Goal: Task Accomplishment & Management: Manage account settings

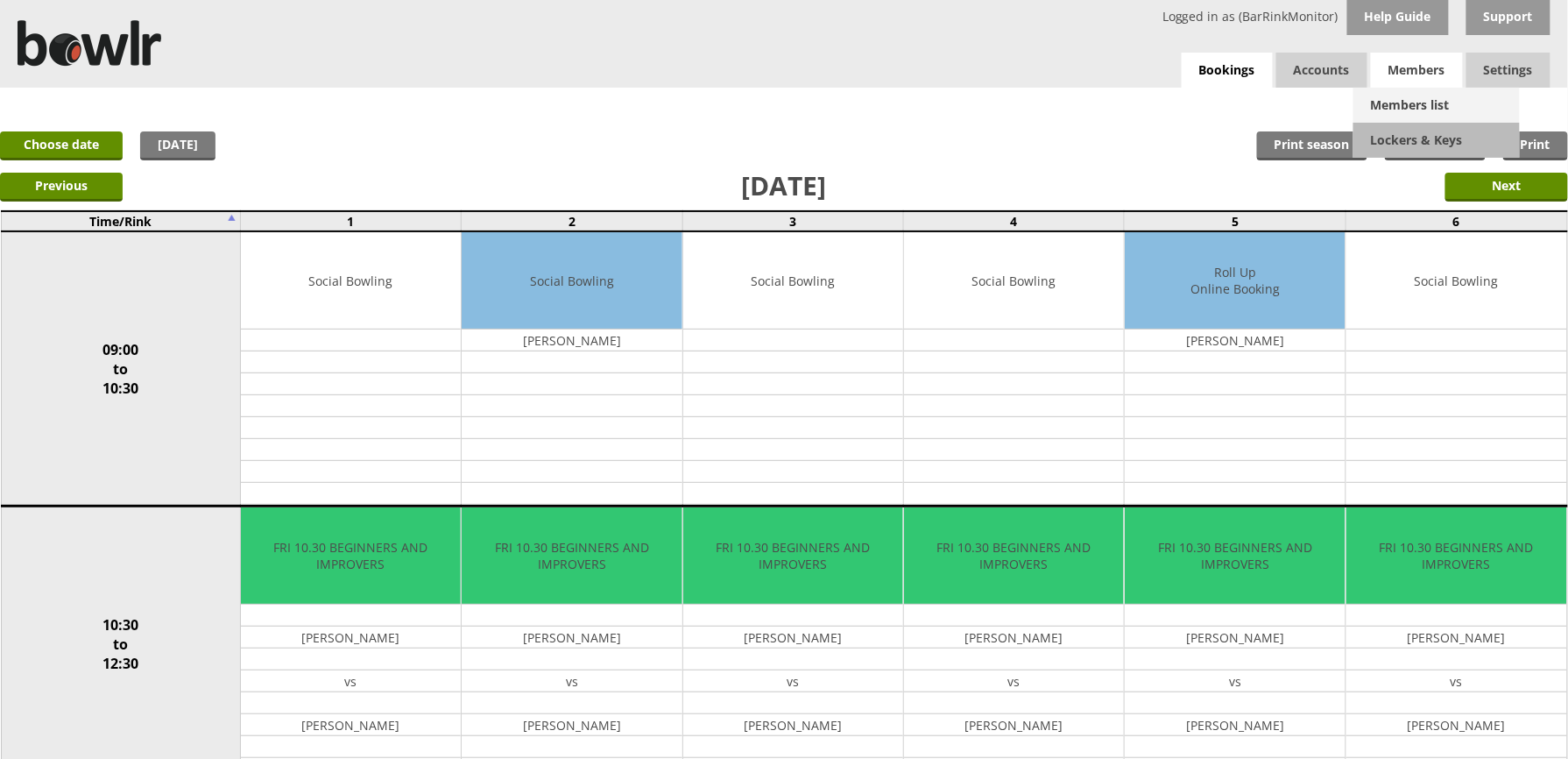
click at [1416, 98] on link "Members list" at bounding box center [1437, 105] width 166 height 35
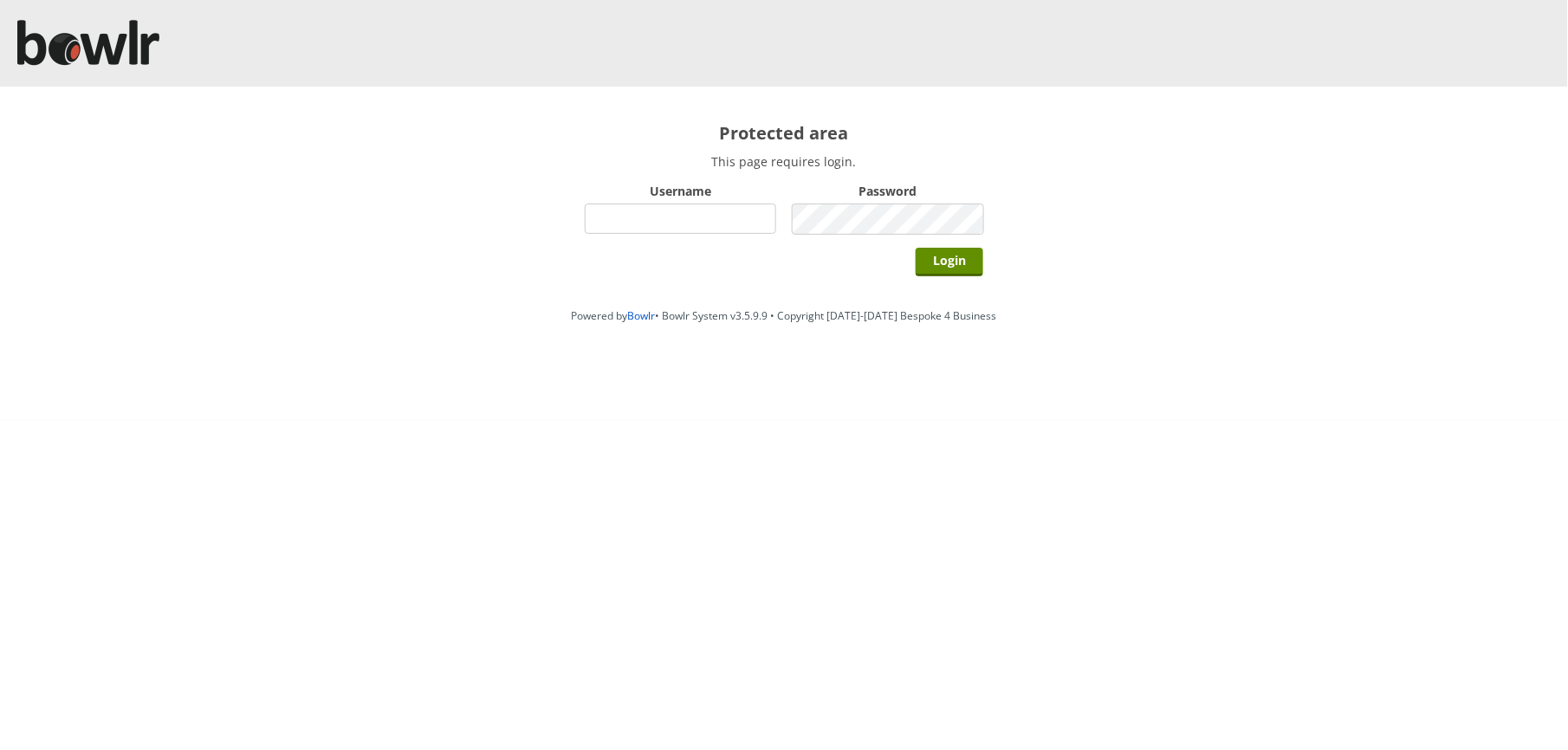
click at [716, 210] on input "Username" at bounding box center [681, 219] width 191 height 31
type input "BarRinkMonitor"
click at [915, 248] on input "Login" at bounding box center [949, 262] width 68 height 29
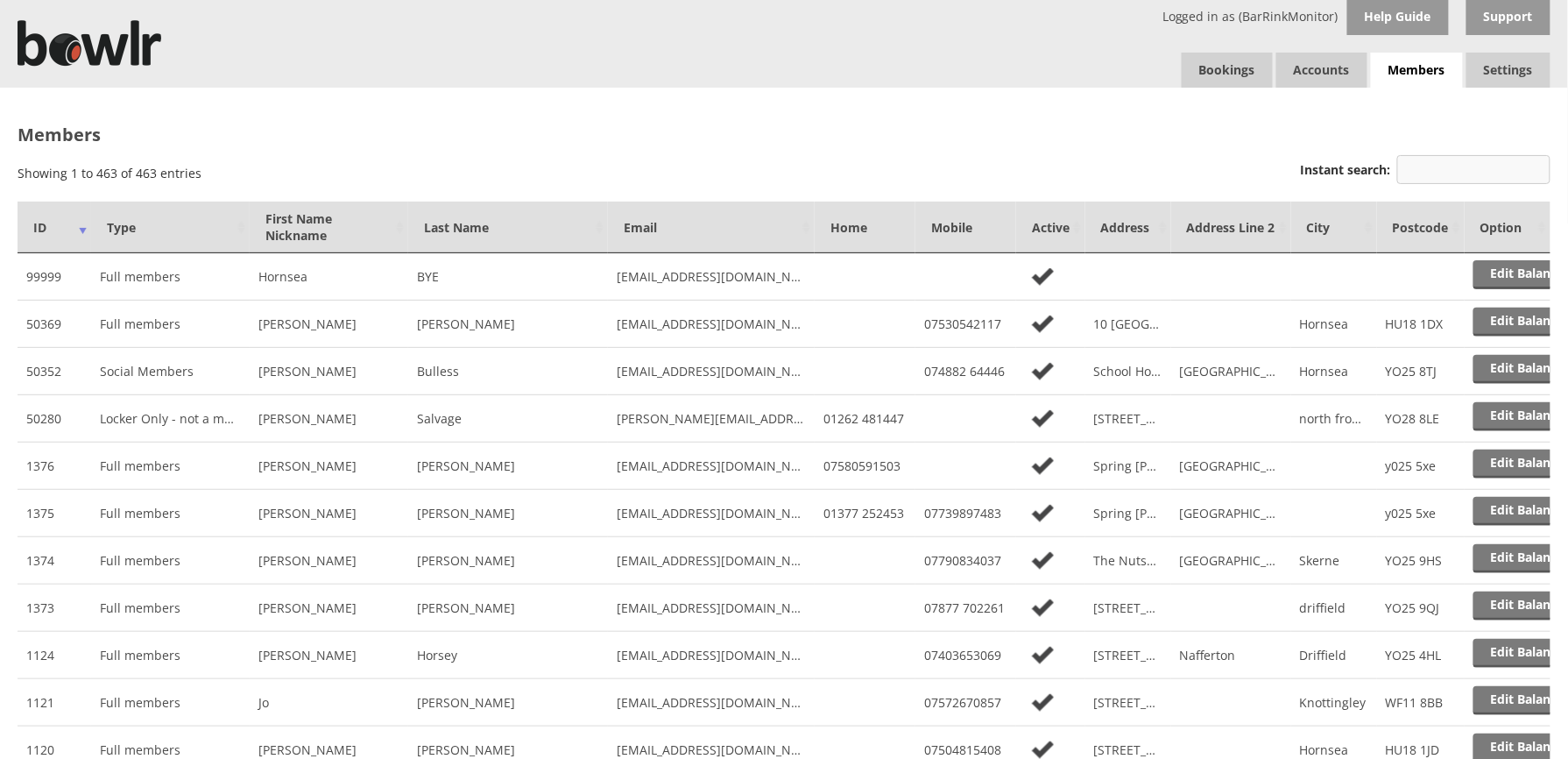
click at [1442, 165] on input "Instant search:" at bounding box center [1474, 170] width 154 height 29
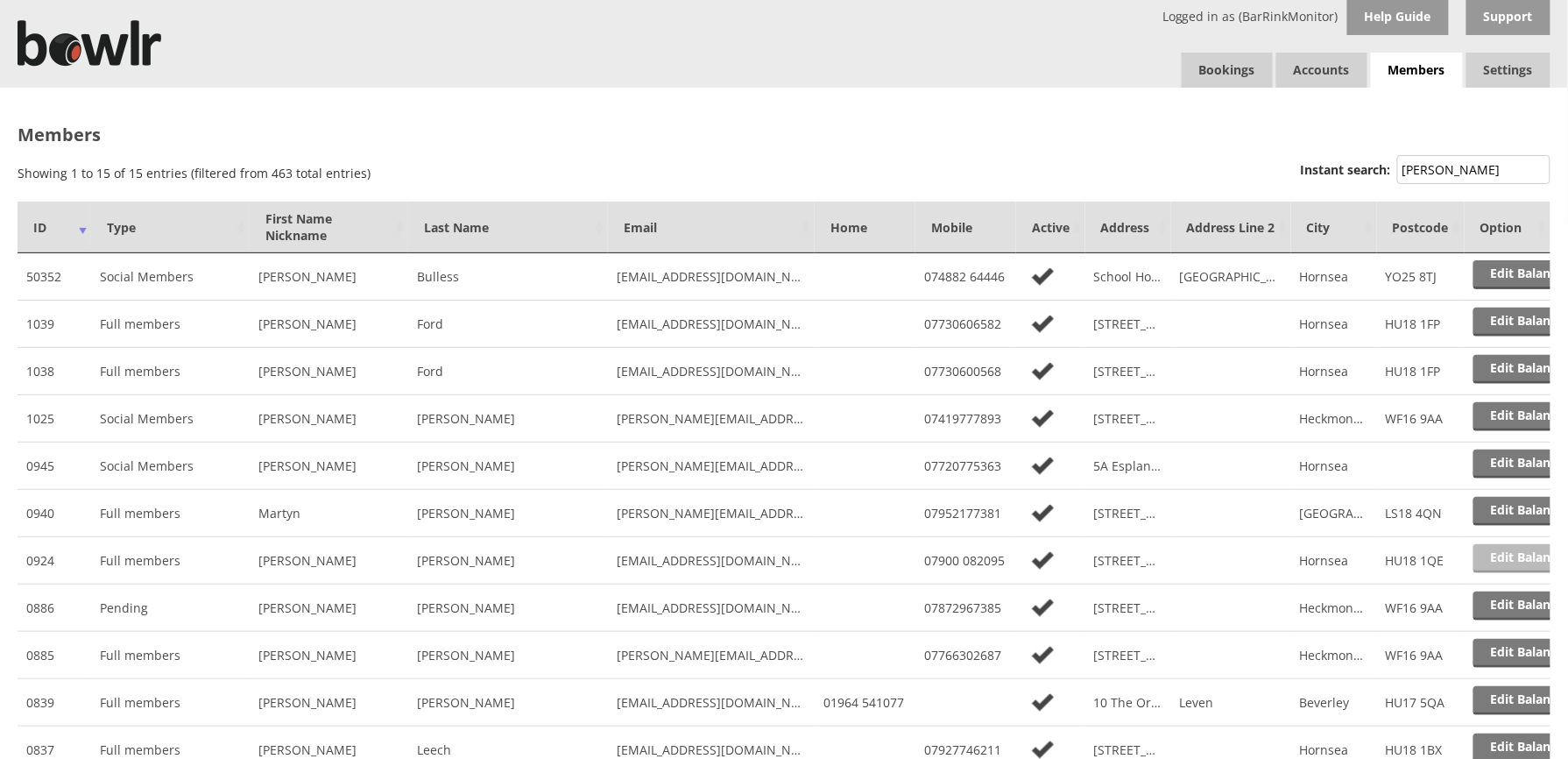
type input "LEE"
click at [1511, 555] on link "Edit Balance" at bounding box center [1528, 558] width 108 height 29
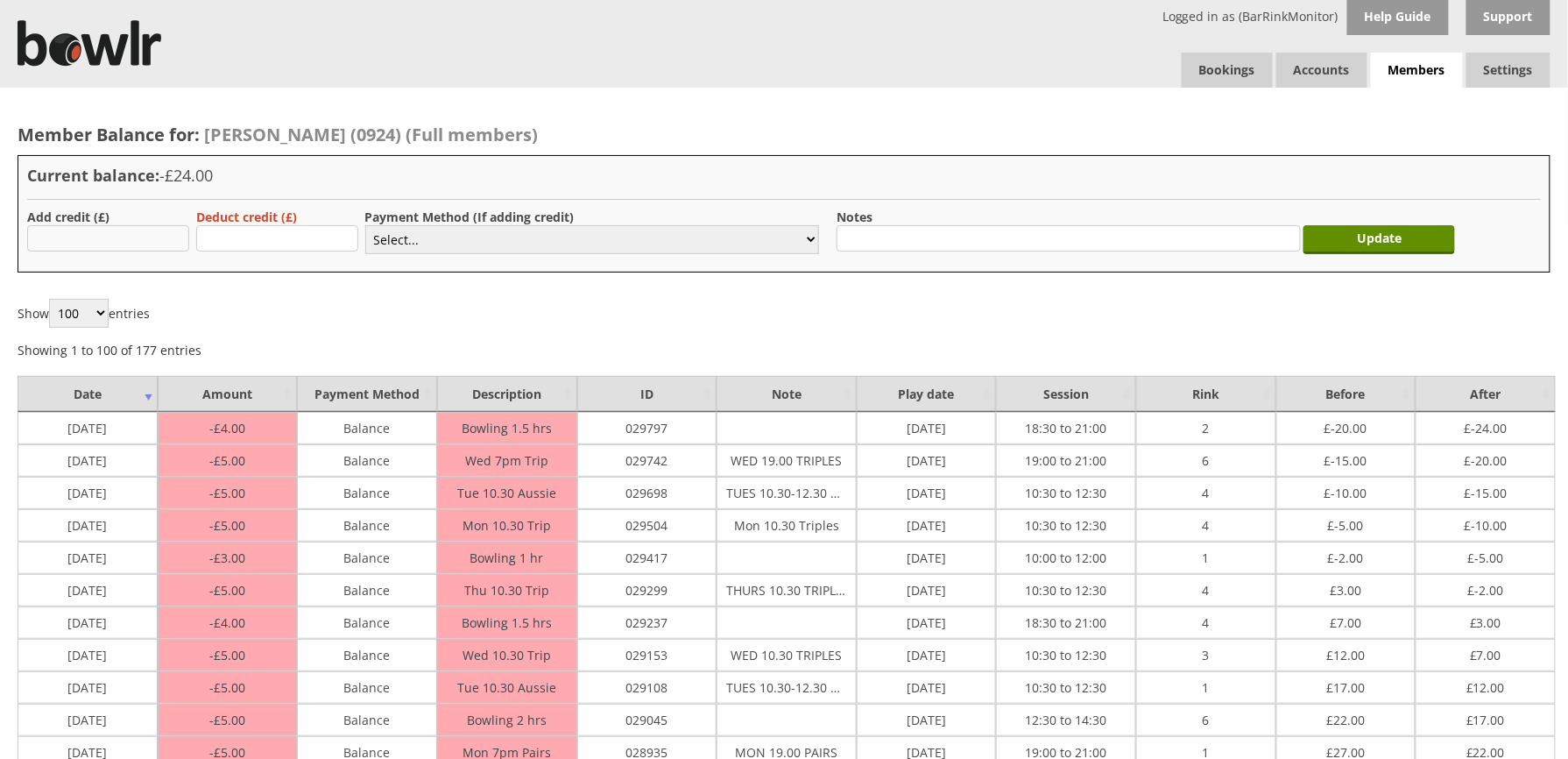
click at [148, 249] on input "text" at bounding box center [108, 238] width 162 height 27
type input "100"
click at [414, 243] on select "Select... Cash Card Cheque Bank Transfer Other Member Card Gift Voucher Balance" at bounding box center [592, 239] width 454 height 29
select select "2"
click at [365, 225] on select "Select... Cash Card Cheque Bank Transfer Other Member Card Gift Voucher Balance" at bounding box center [592, 239] width 454 height 29
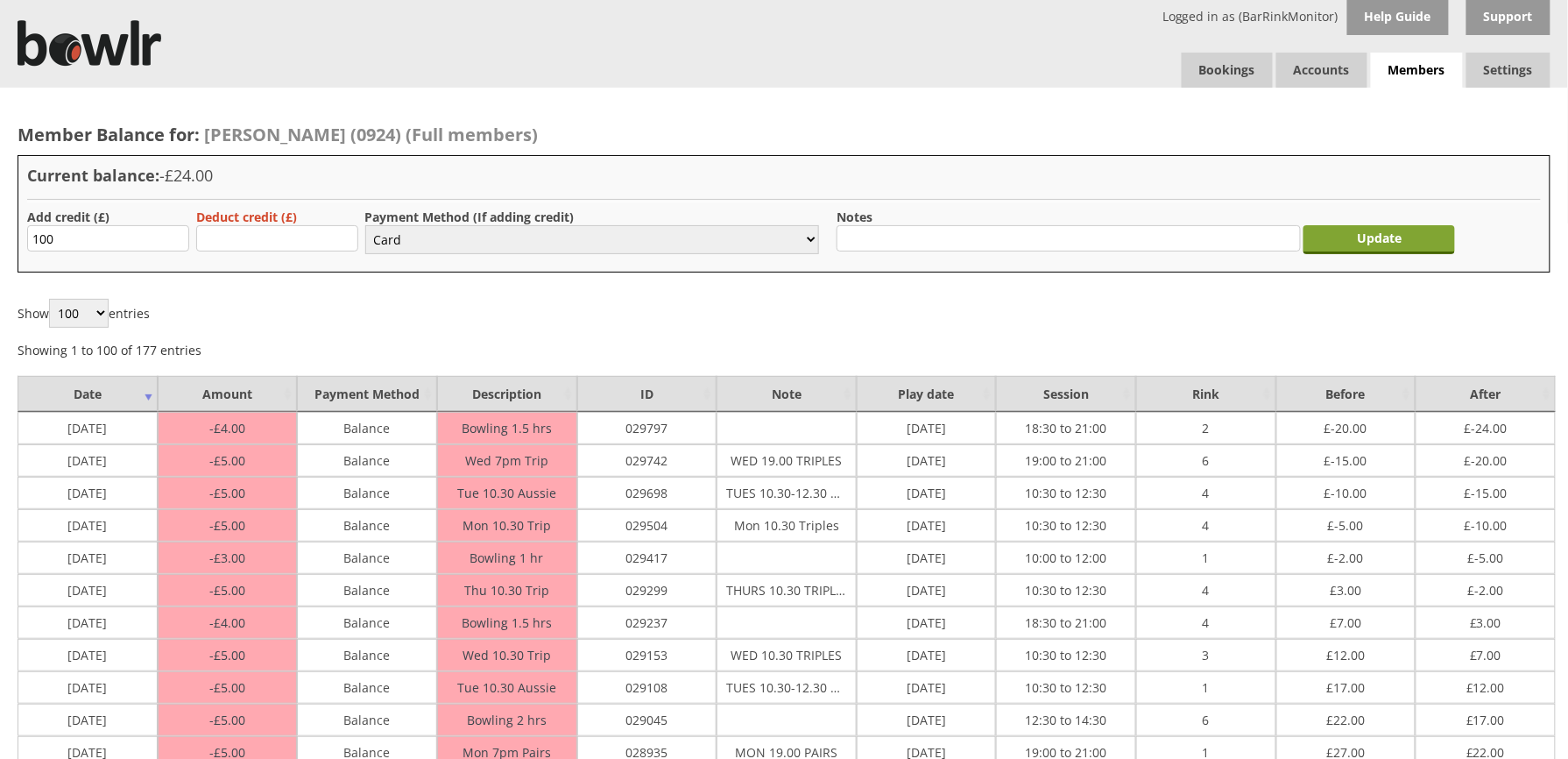
click at [1353, 246] on input "Update" at bounding box center [1379, 239] width 152 height 29
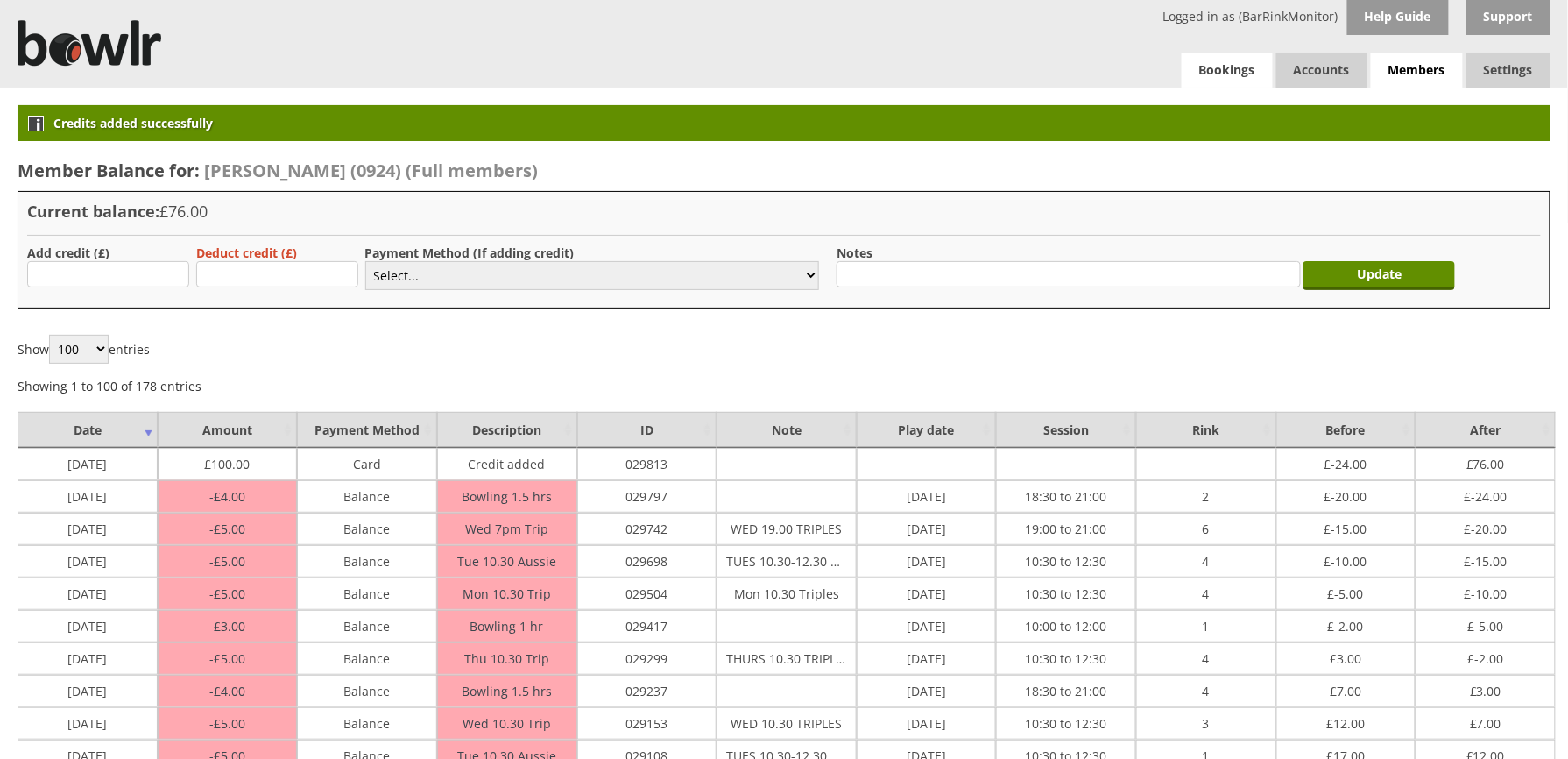
click at [1221, 71] on link "Bookings" at bounding box center [1227, 69] width 92 height 35
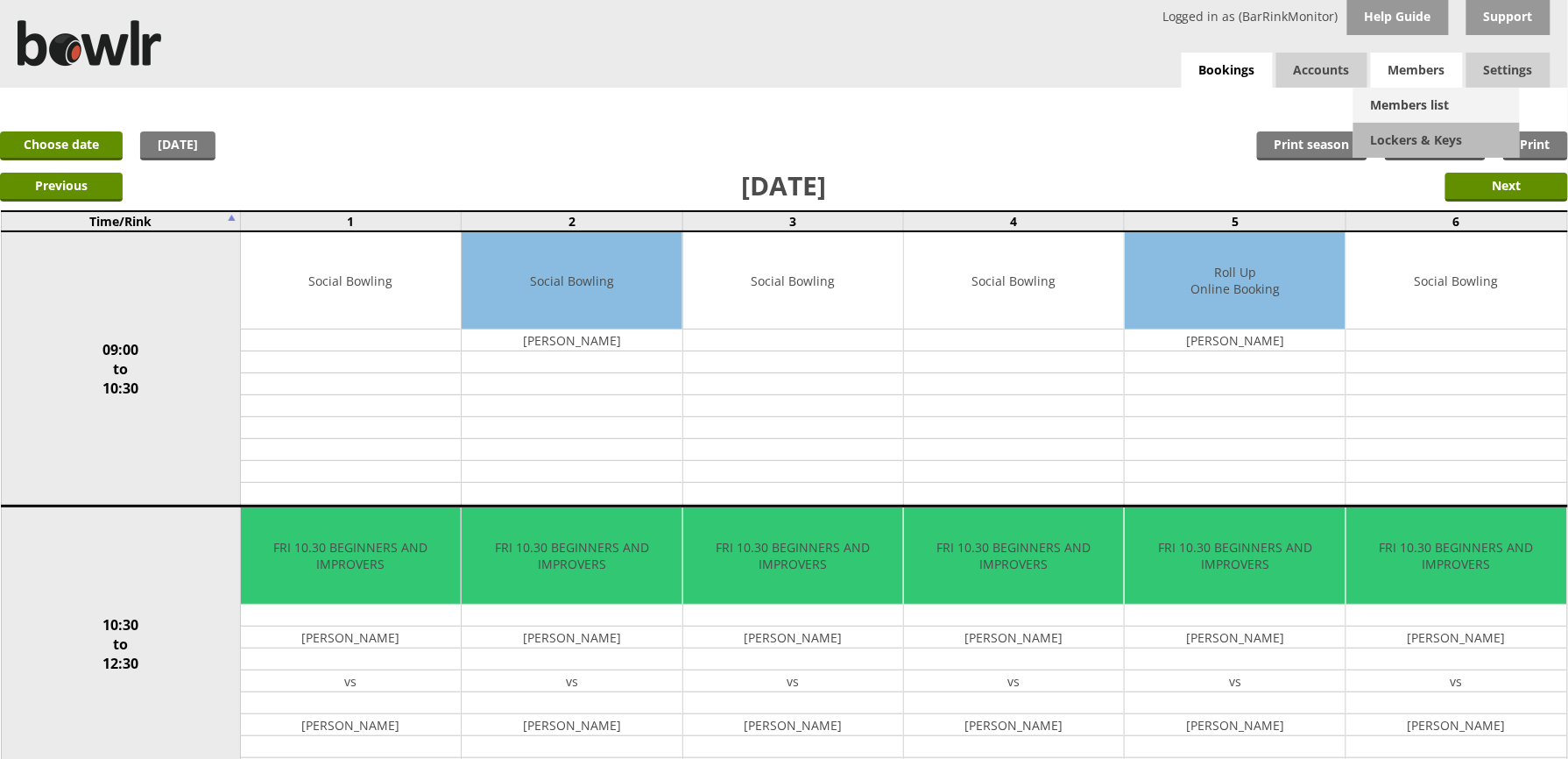
click at [1411, 92] on link "Members list" at bounding box center [1437, 105] width 166 height 35
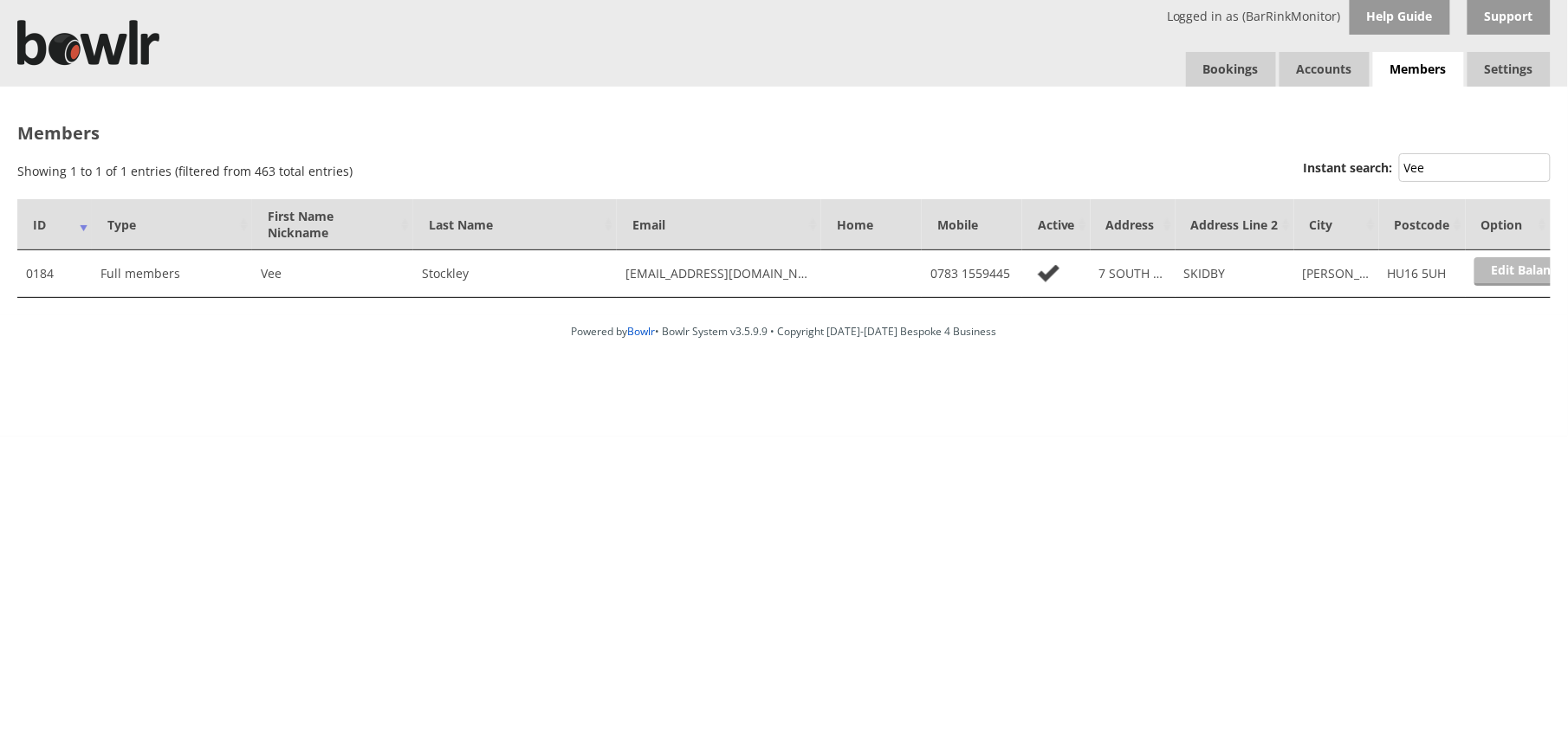
type input "Vee"
click at [1494, 269] on link "Edit Balance" at bounding box center [1528, 271] width 107 height 29
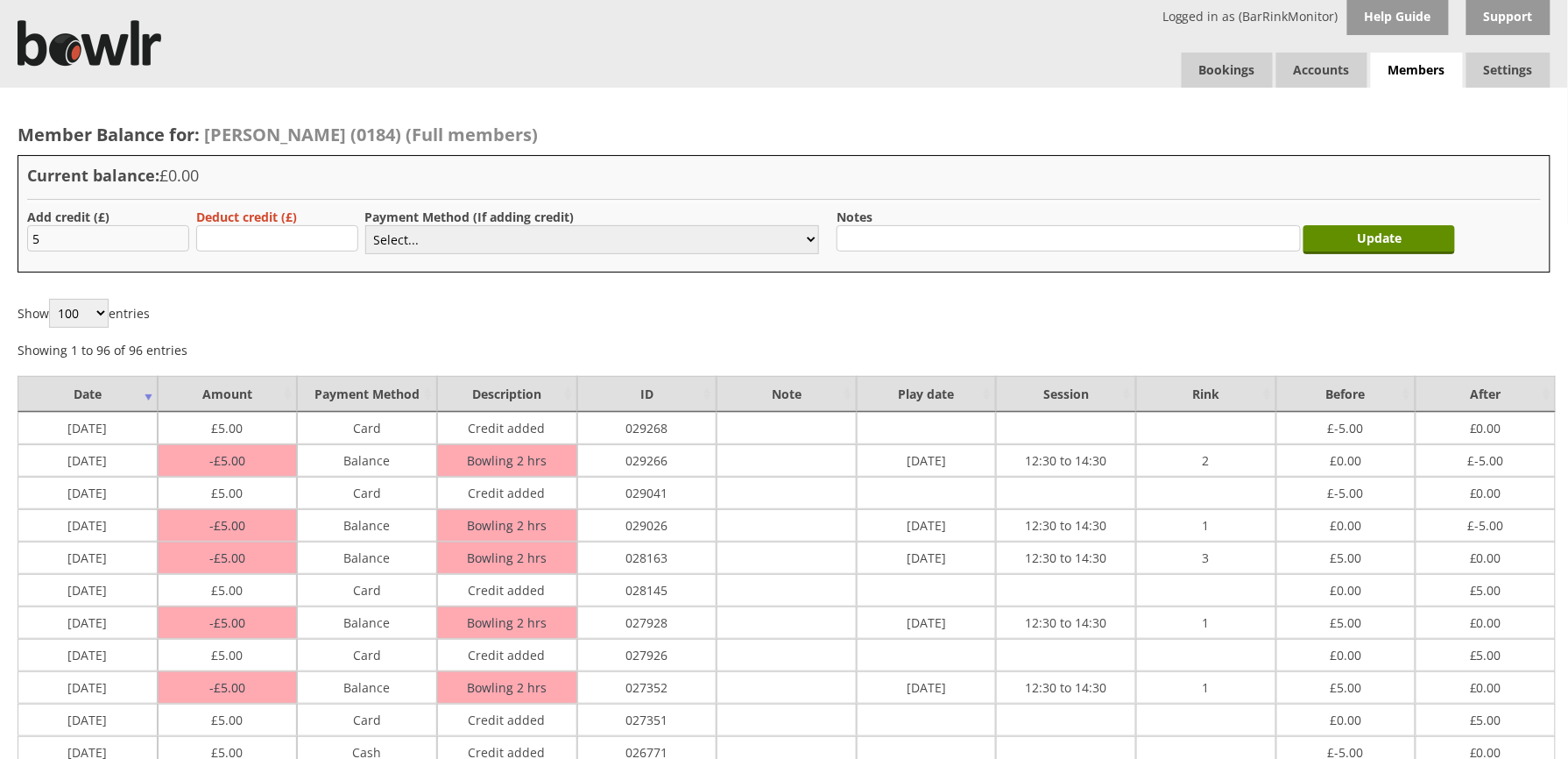
type input "5.00"
click at [557, 236] on select "Select... Cash Card Cheque Bank Transfer Other Member Card Gift Voucher Balance" at bounding box center [592, 239] width 454 height 29
select select "2"
click at [365, 225] on select "Select... Cash Card Cheque Bank Transfer Other Member Card Gift Voucher Balance" at bounding box center [592, 239] width 454 height 29
click at [1346, 238] on input "Update" at bounding box center [1379, 239] width 152 height 29
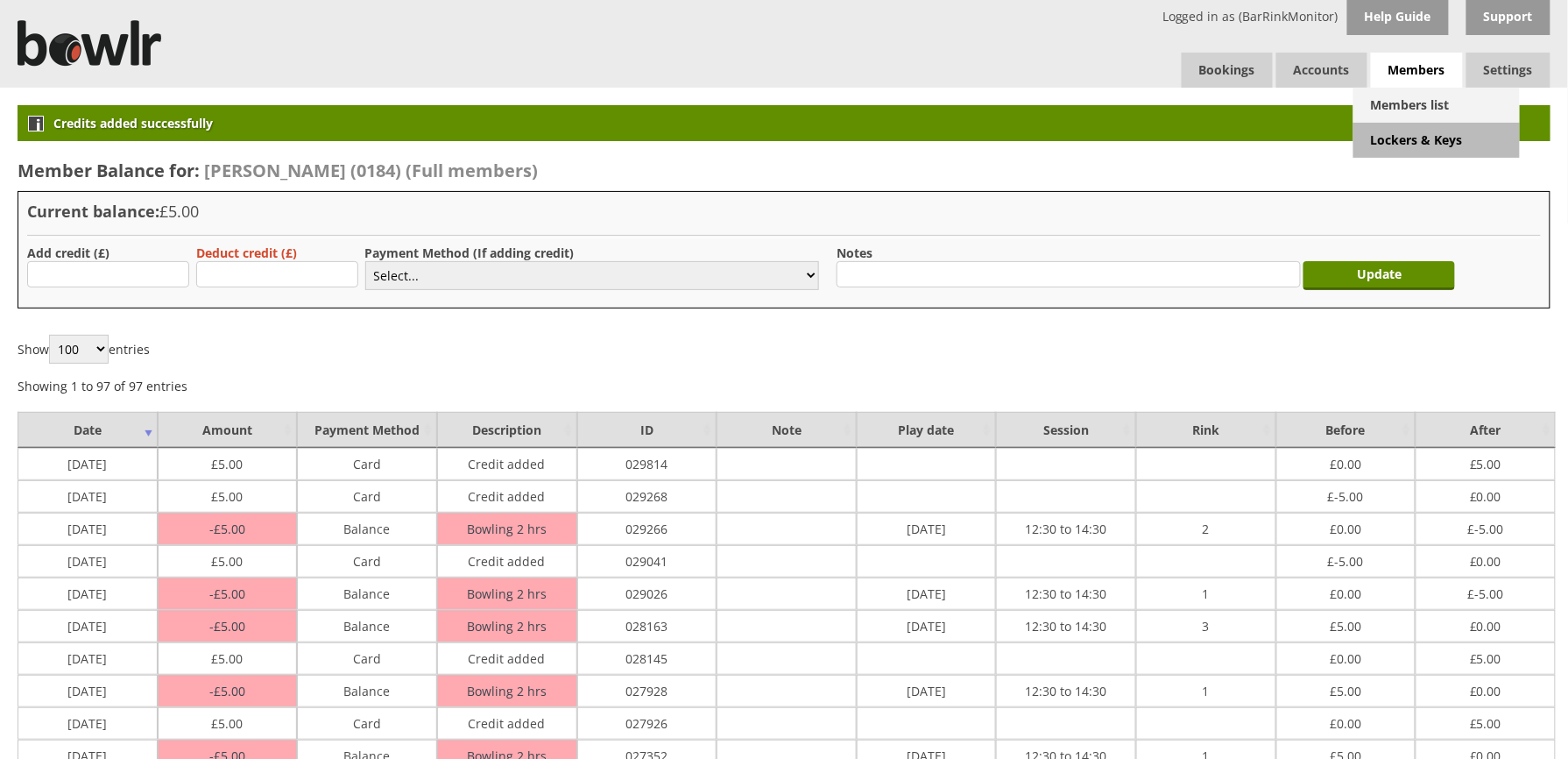
click at [1437, 113] on link "Members list" at bounding box center [1437, 105] width 166 height 35
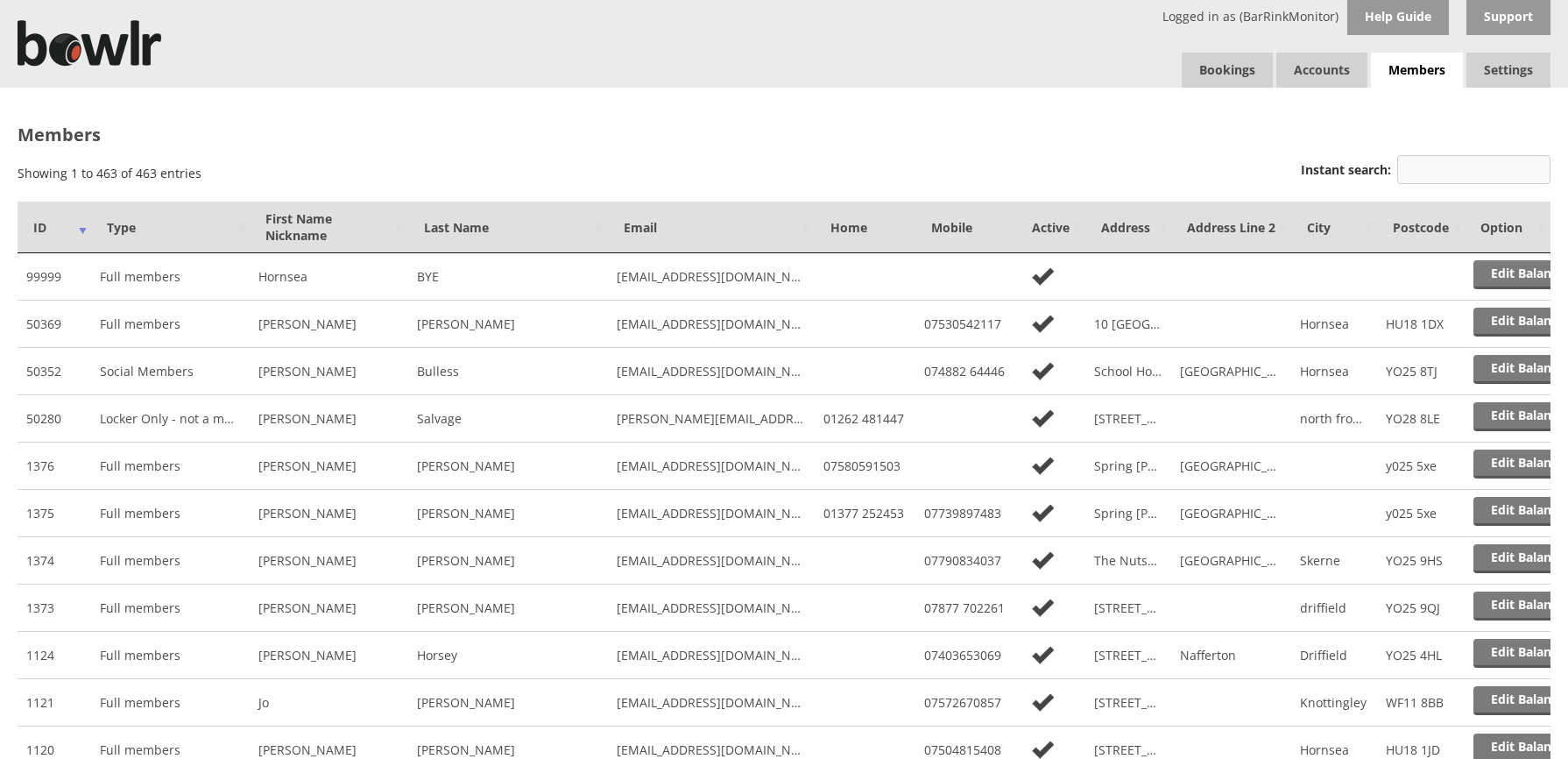
click at [1474, 173] on input "Instant search:" at bounding box center [1474, 170] width 154 height 29
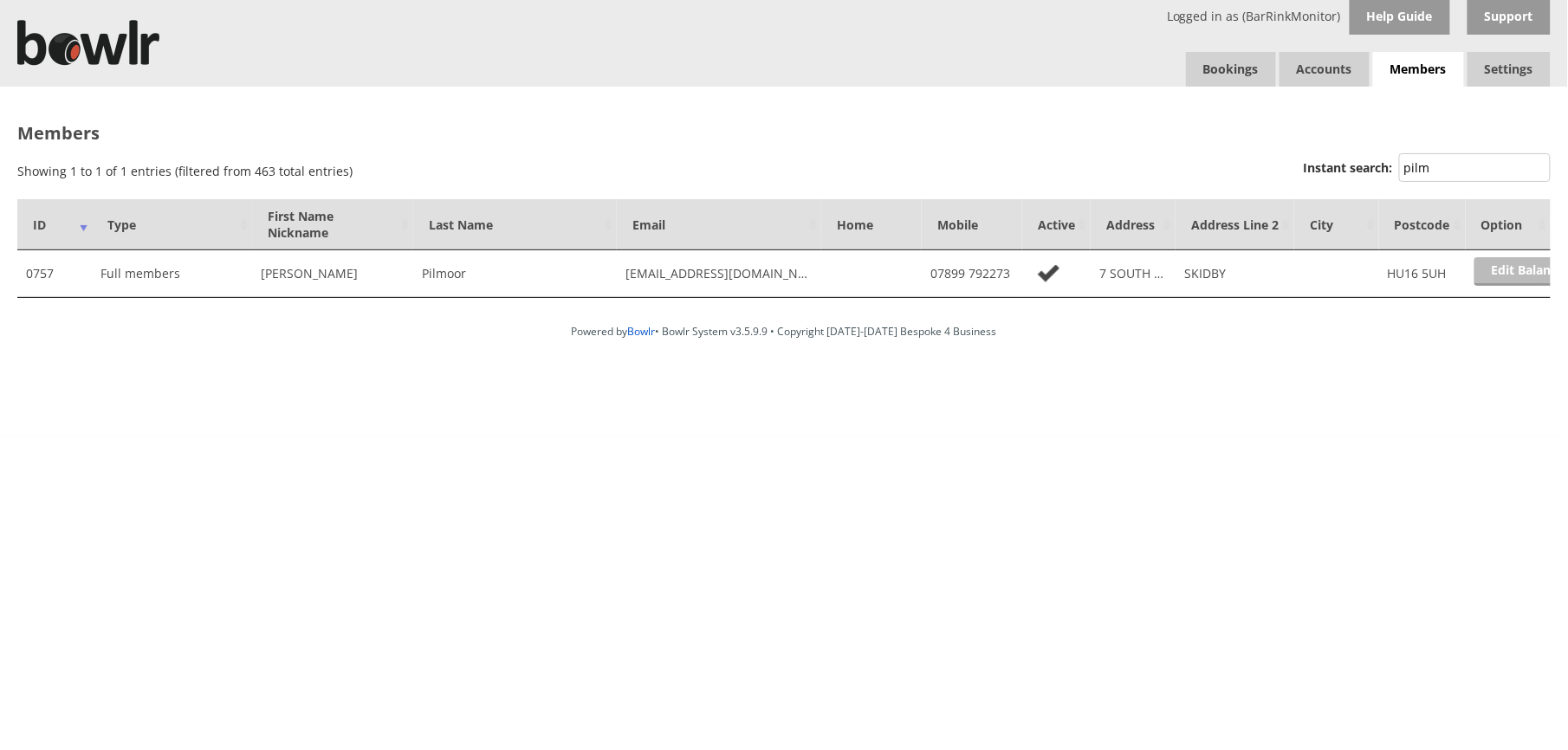
type input "pilm"
click at [1492, 258] on link "Edit Balance" at bounding box center [1528, 271] width 107 height 29
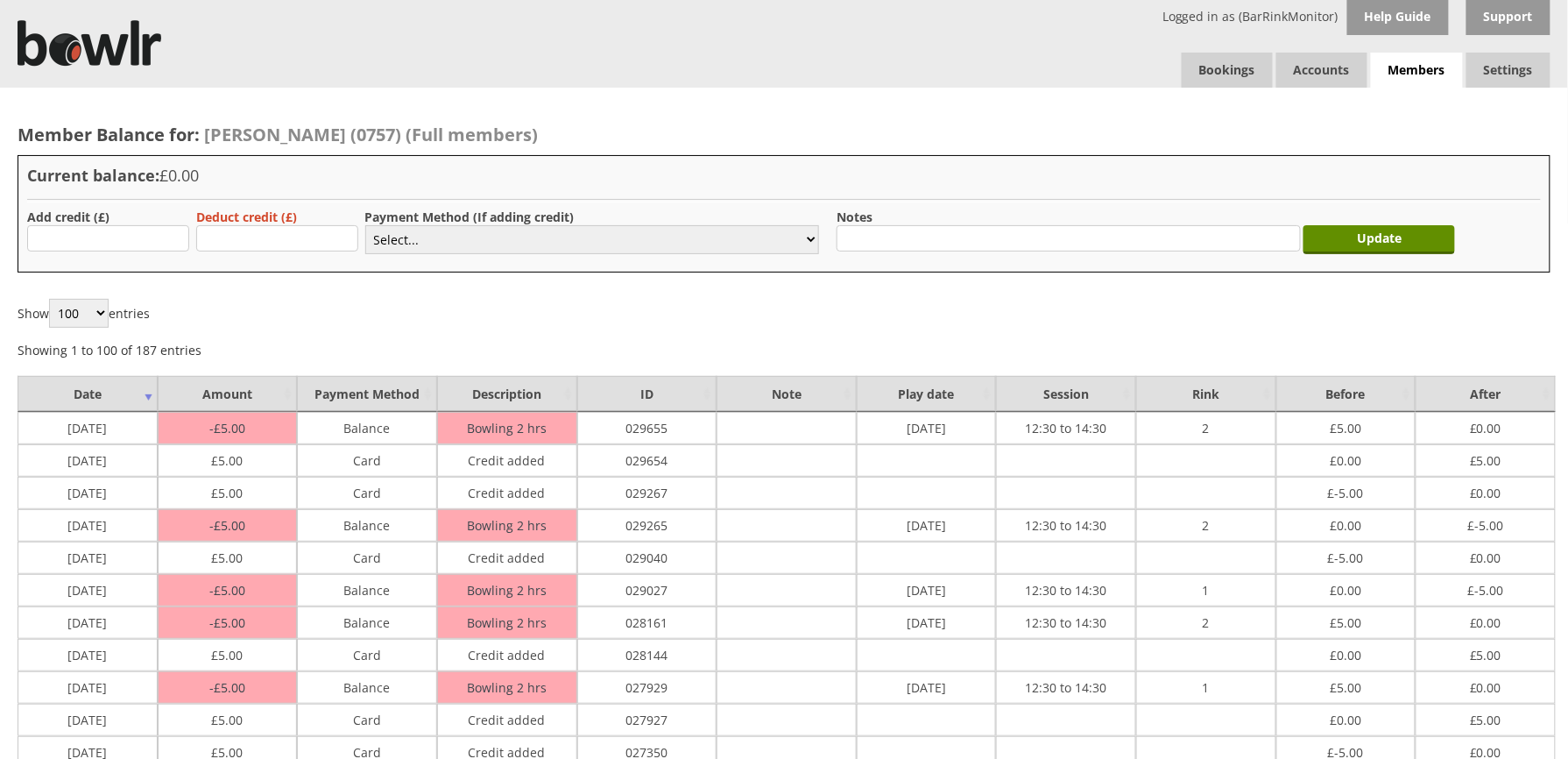
type input "5.00"
click at [407, 238] on select "Select... Cash Card Cheque Bank Transfer Other Member Card Gift Voucher Balance" at bounding box center [592, 239] width 454 height 29
select select "2"
click at [365, 225] on select "Select... Cash Card Cheque Bank Transfer Other Member Card Gift Voucher Balance" at bounding box center [592, 239] width 454 height 29
click at [1330, 233] on input "Update" at bounding box center [1379, 239] width 152 height 29
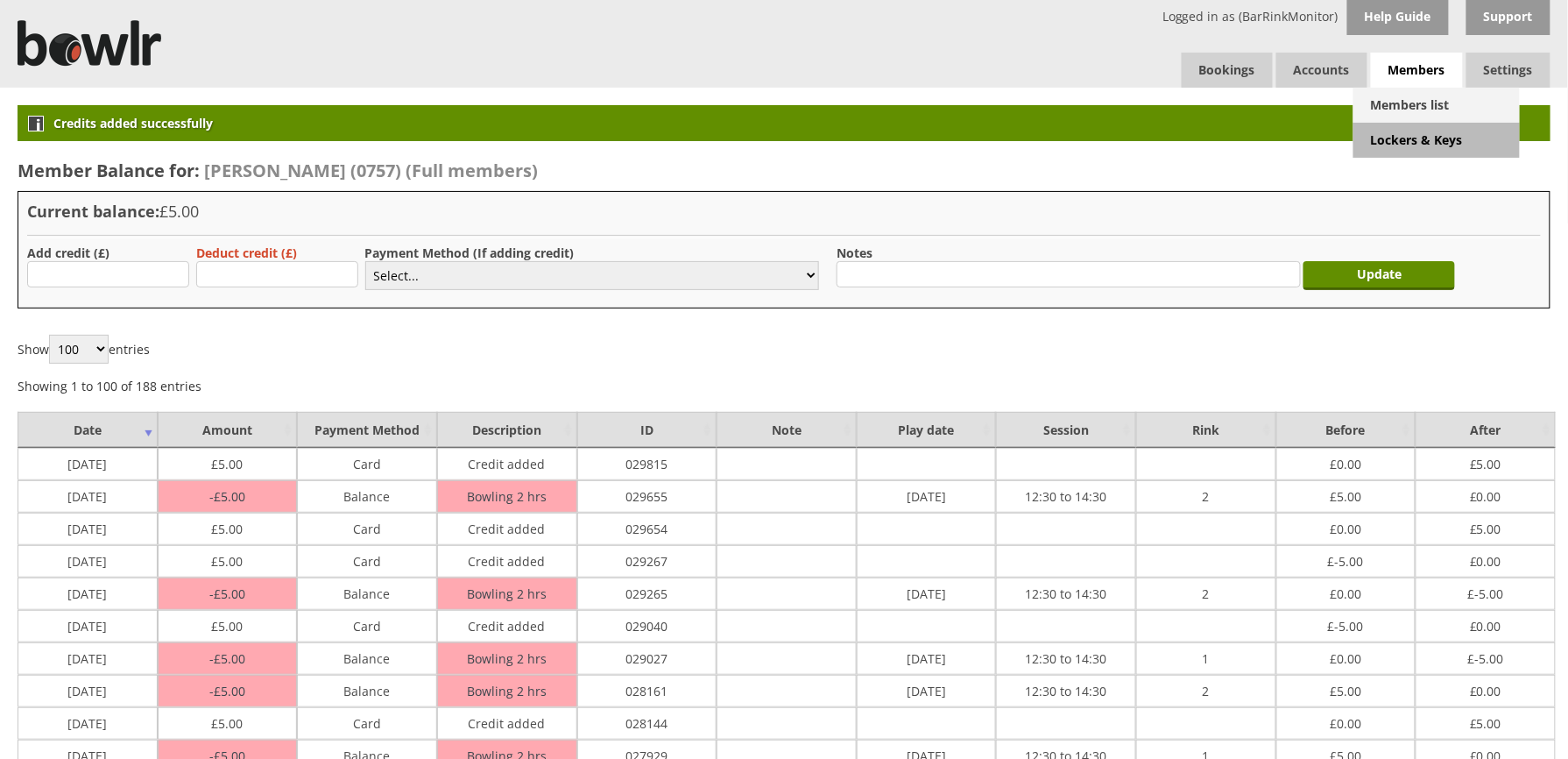
click at [1427, 96] on link "Members list" at bounding box center [1437, 105] width 166 height 35
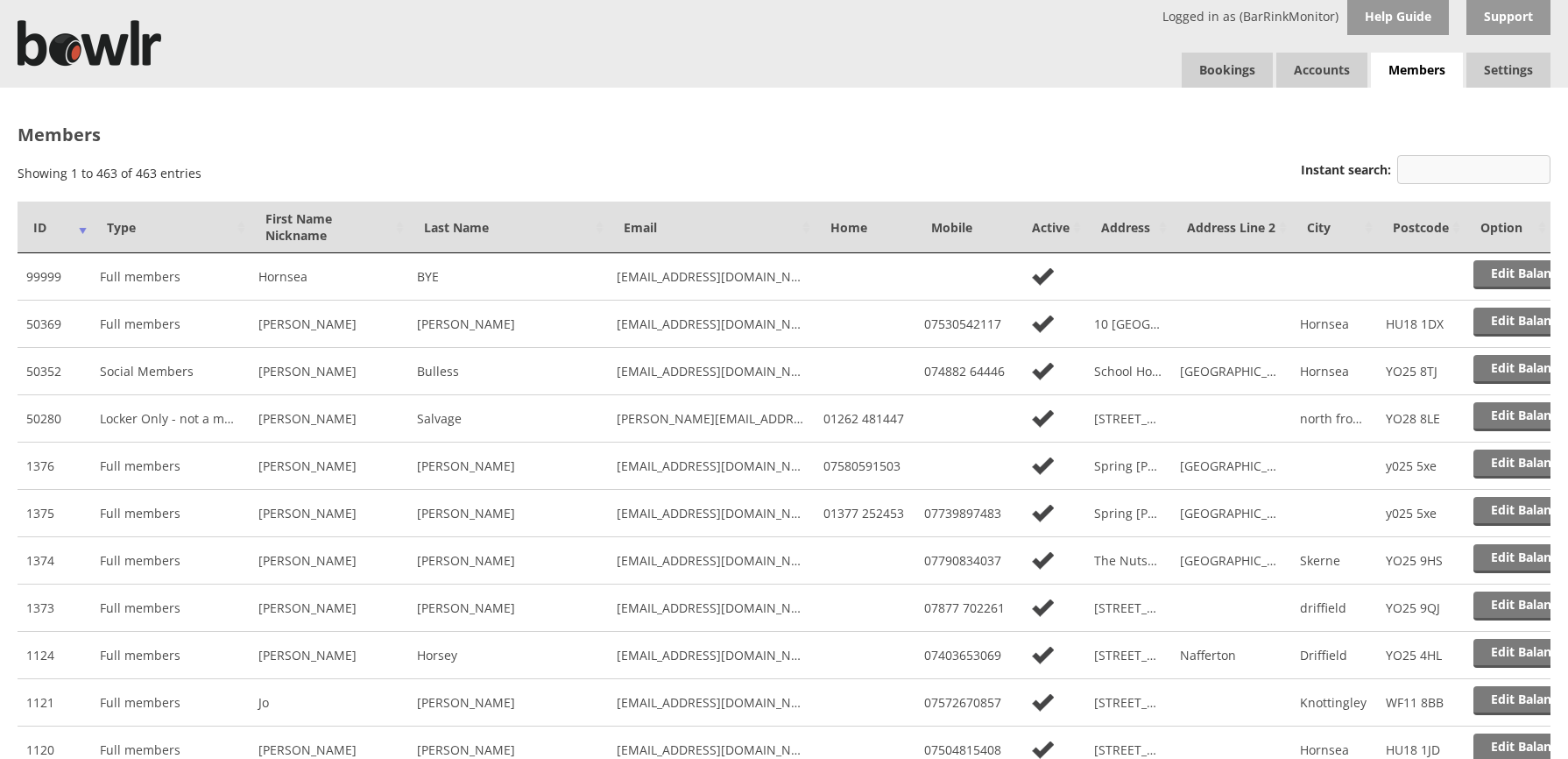
click at [1491, 180] on input "Instant search:" at bounding box center [1474, 170] width 154 height 29
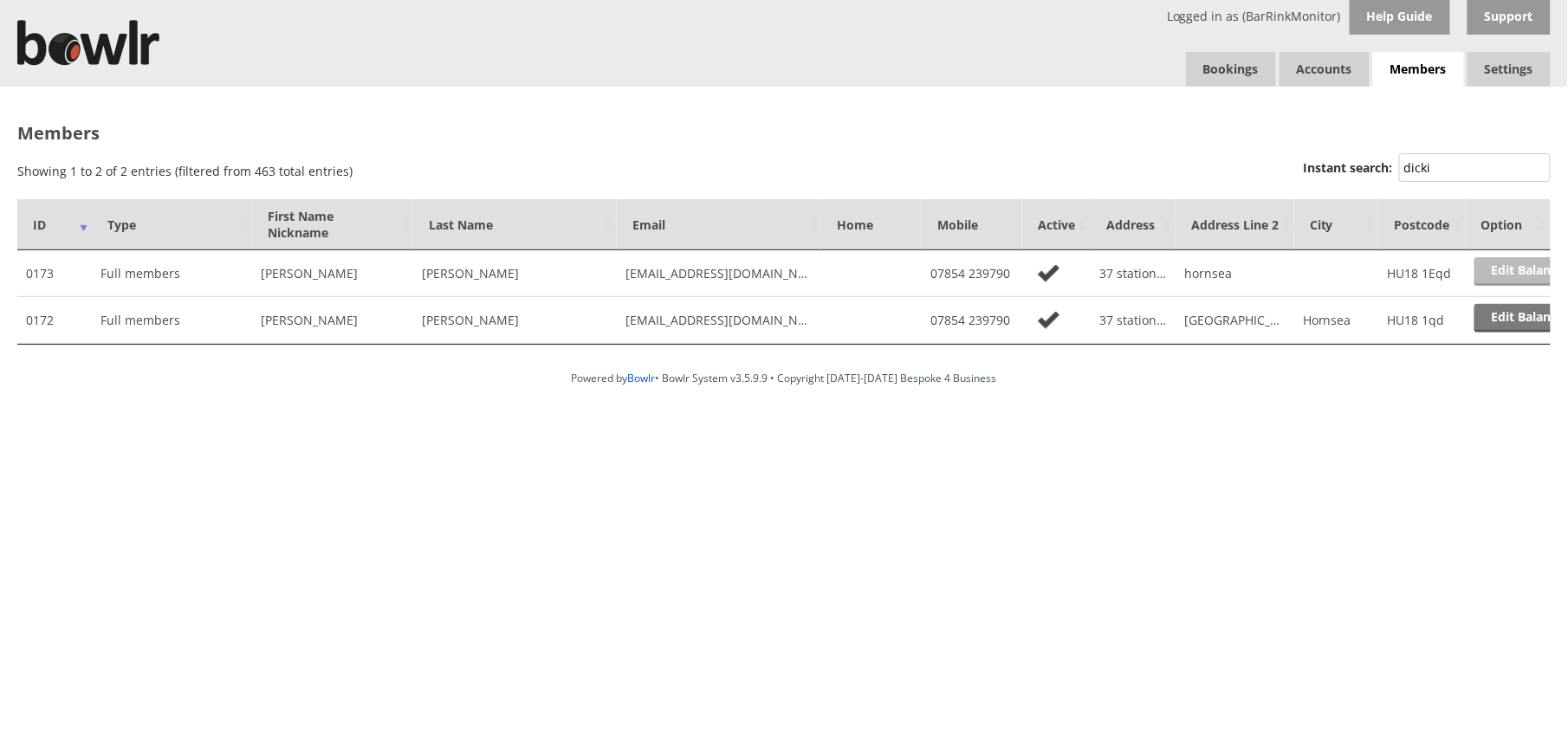
type input "dicki"
click at [1483, 264] on link "Edit Balance" at bounding box center [1528, 271] width 107 height 29
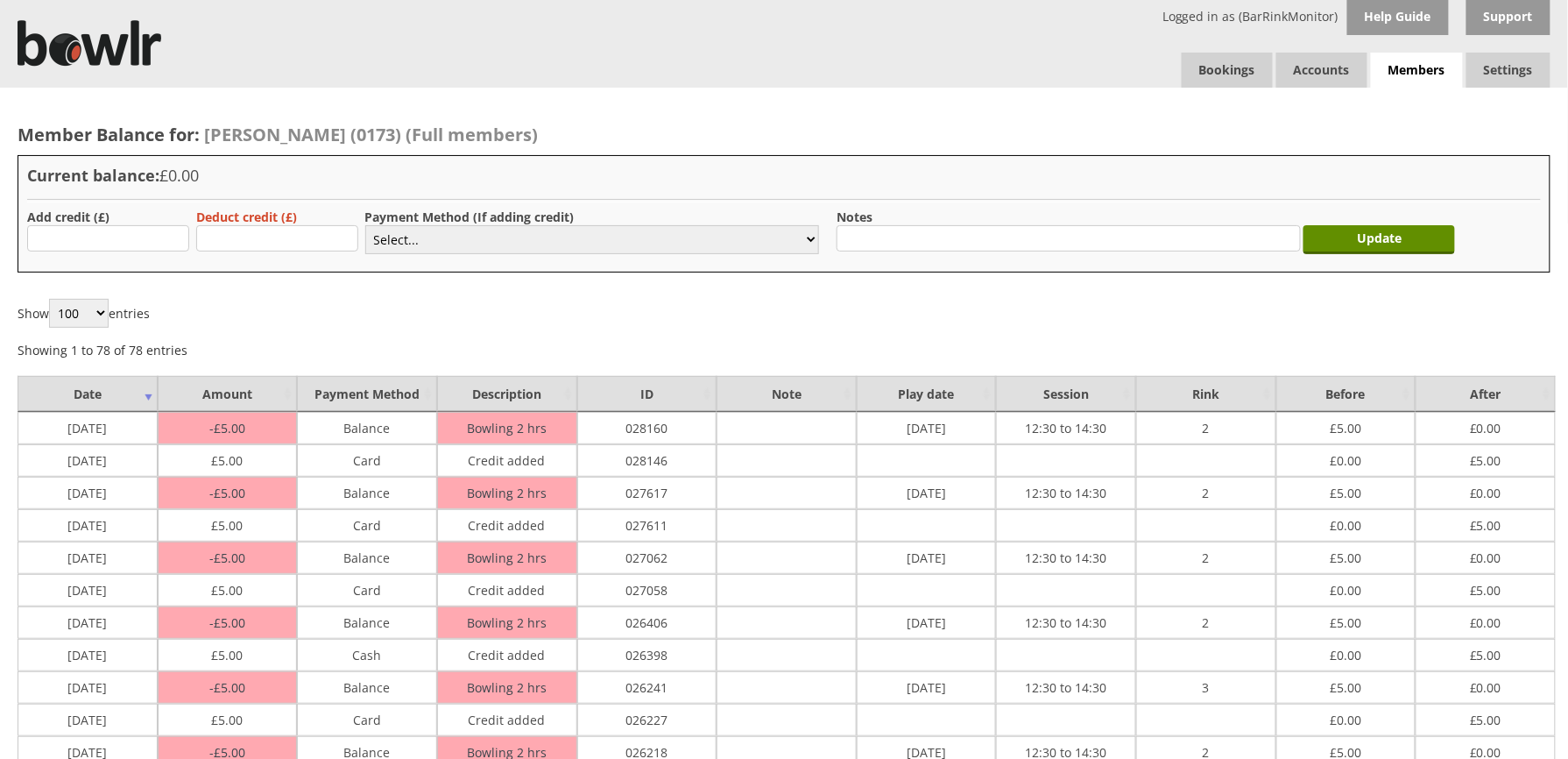
click at [179, 224] on form "Add credit (£) Deduct credit (£) Payment Method (If adding credit) Select... Ca…" at bounding box center [784, 236] width 1514 height 54
click at [190, 235] on form "Add credit (£) Deduct credit (£) Payment Method (If adding credit) Select... Ca…" at bounding box center [784, 236] width 1514 height 54
click at [159, 242] on input "text" at bounding box center [108, 238] width 162 height 27
type input "5.00"
drag, startPoint x: 410, startPoint y: 242, endPoint x: 410, endPoint y: 256, distance: 14.0
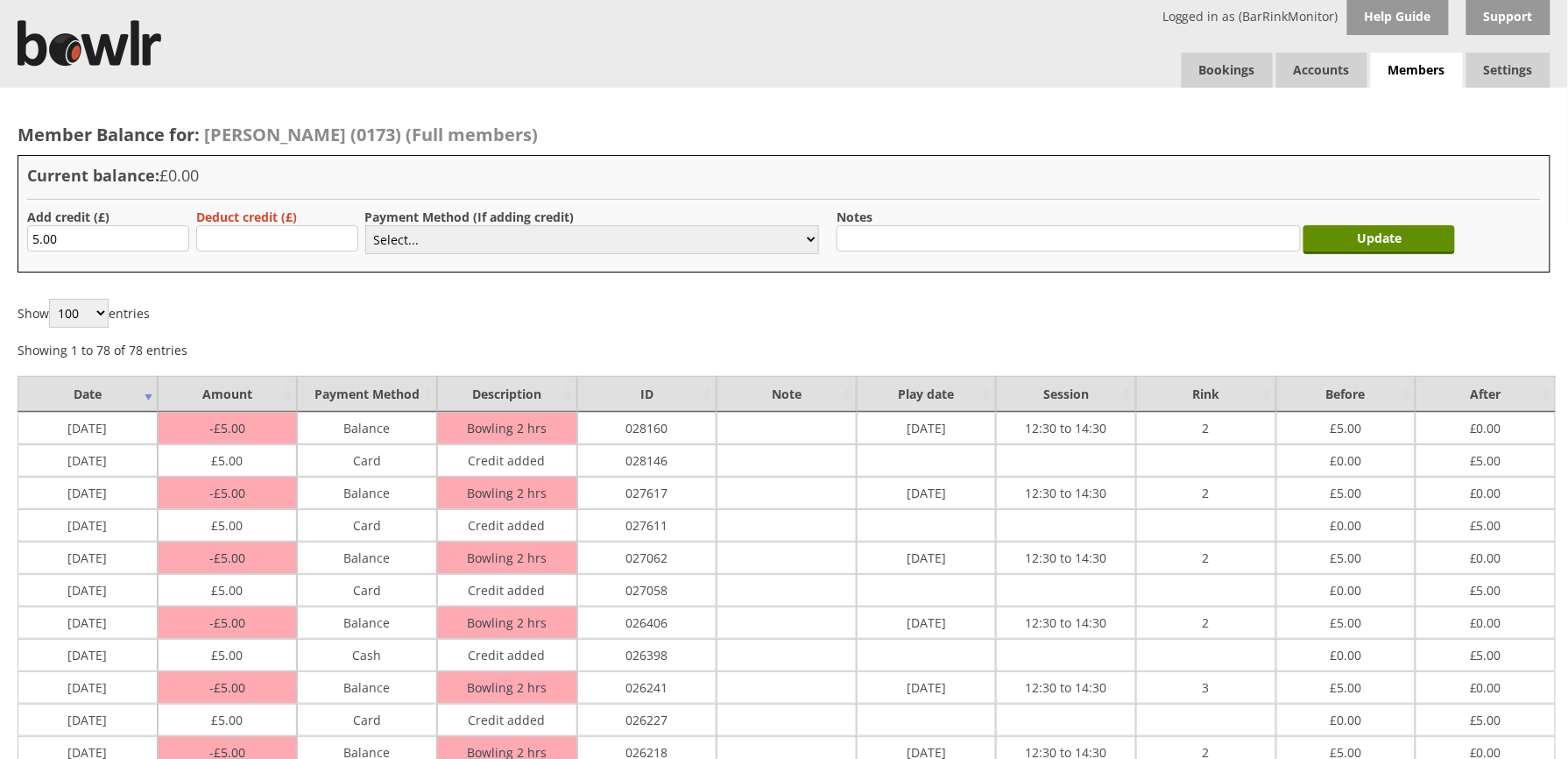
click at [410, 242] on select "Select... Cash Card Cheque Bank Transfer Other Member Card Gift Voucher Balance" at bounding box center [592, 239] width 454 height 29
select select "1"
click at [365, 225] on select "Select... Cash Card Cheque Bank Transfer Other Member Card Gift Voucher Balance" at bounding box center [592, 239] width 454 height 29
click at [1379, 250] on input "Update" at bounding box center [1379, 239] width 152 height 29
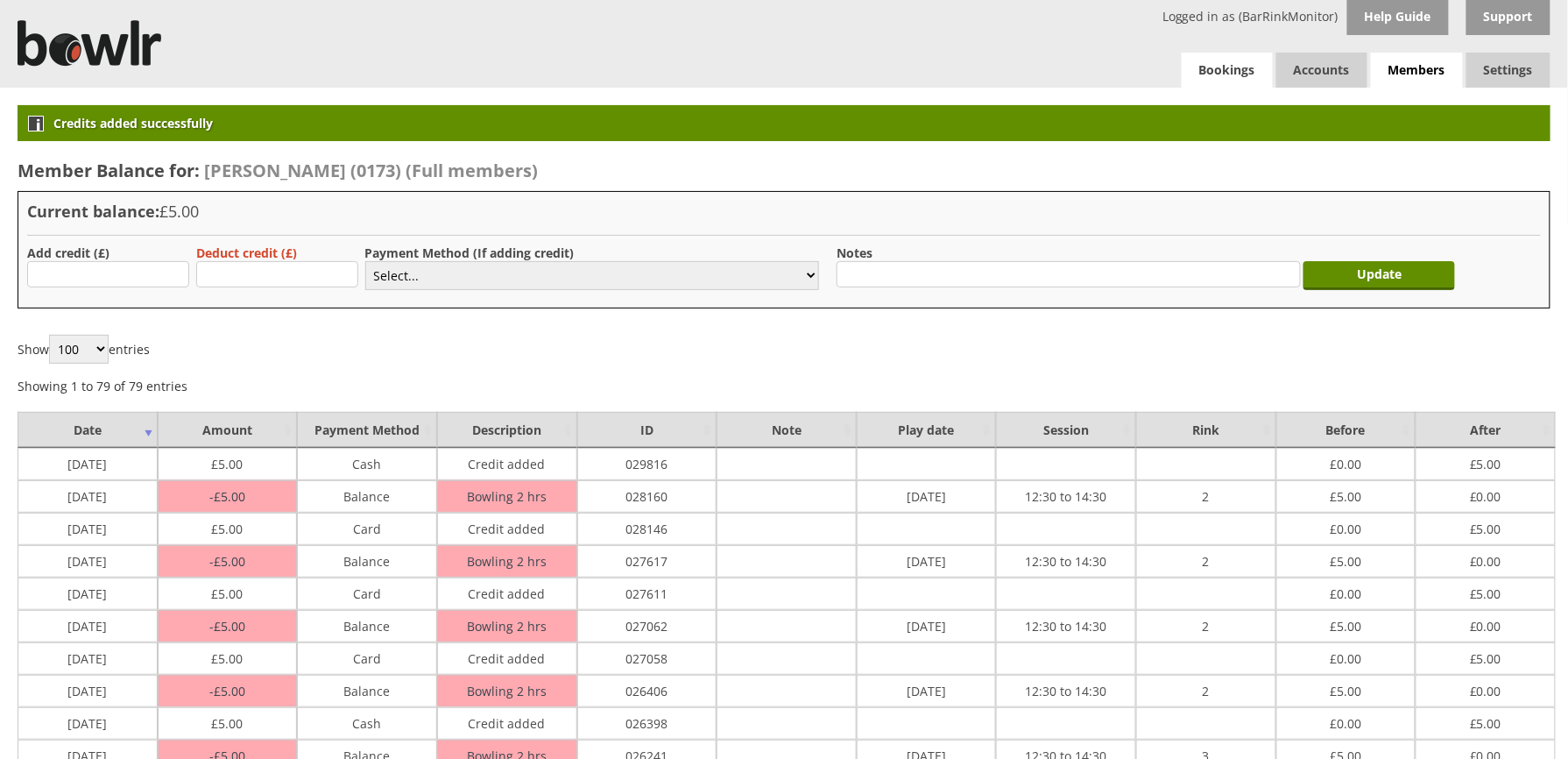
click at [1232, 74] on link "Bookings" at bounding box center [1227, 69] width 92 height 35
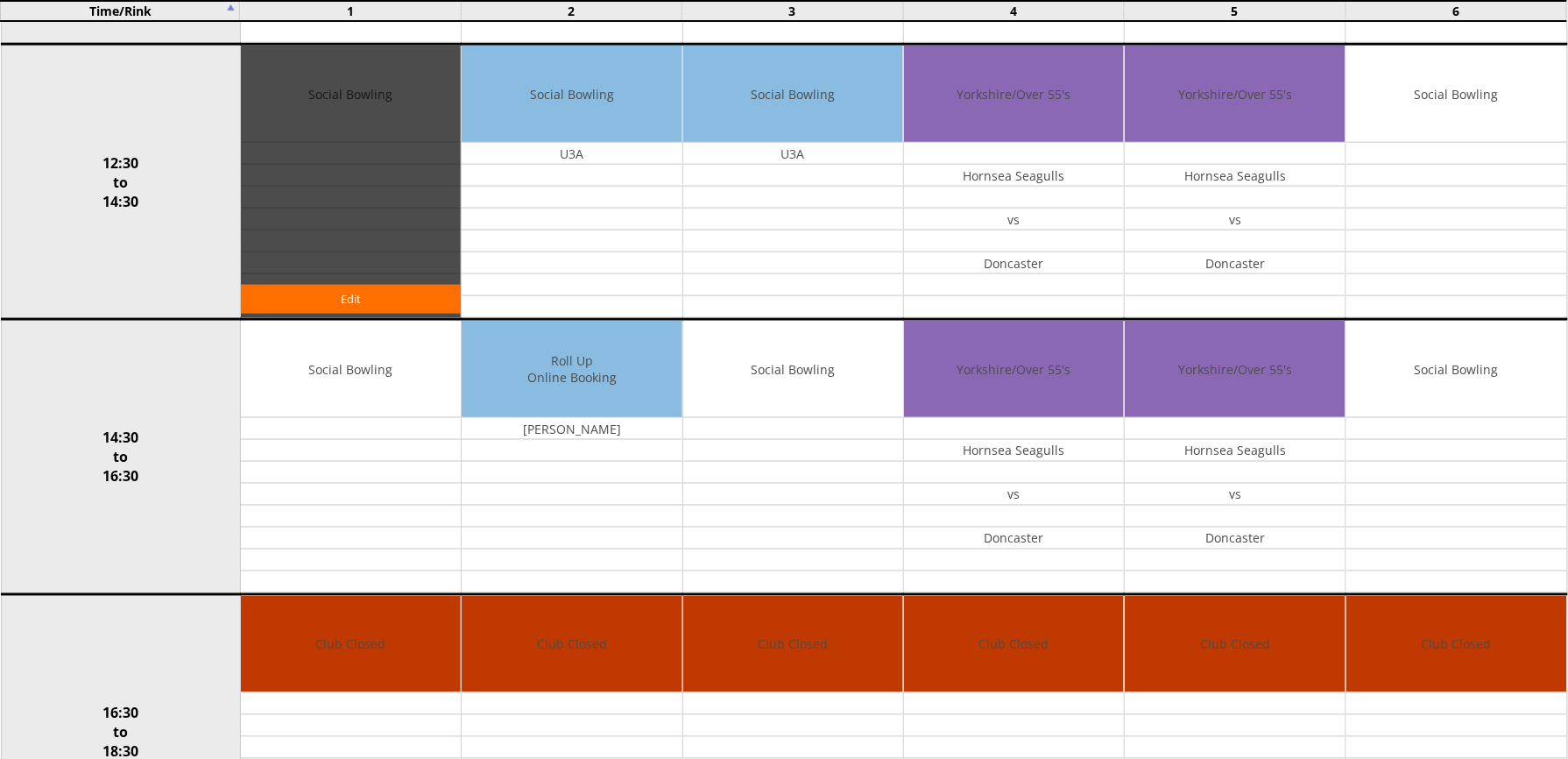
scroll to position [701, 0]
